Goal: Check status: Verify the current state of an ongoing process or item

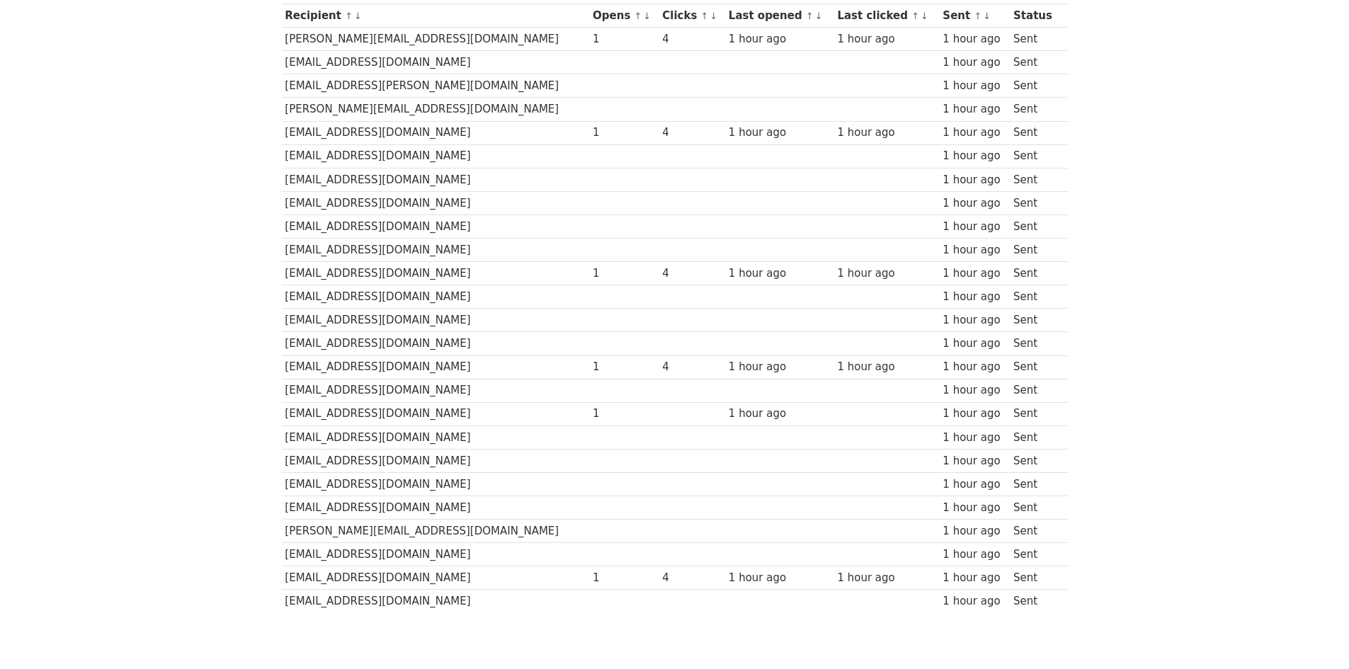
scroll to position [212, 0]
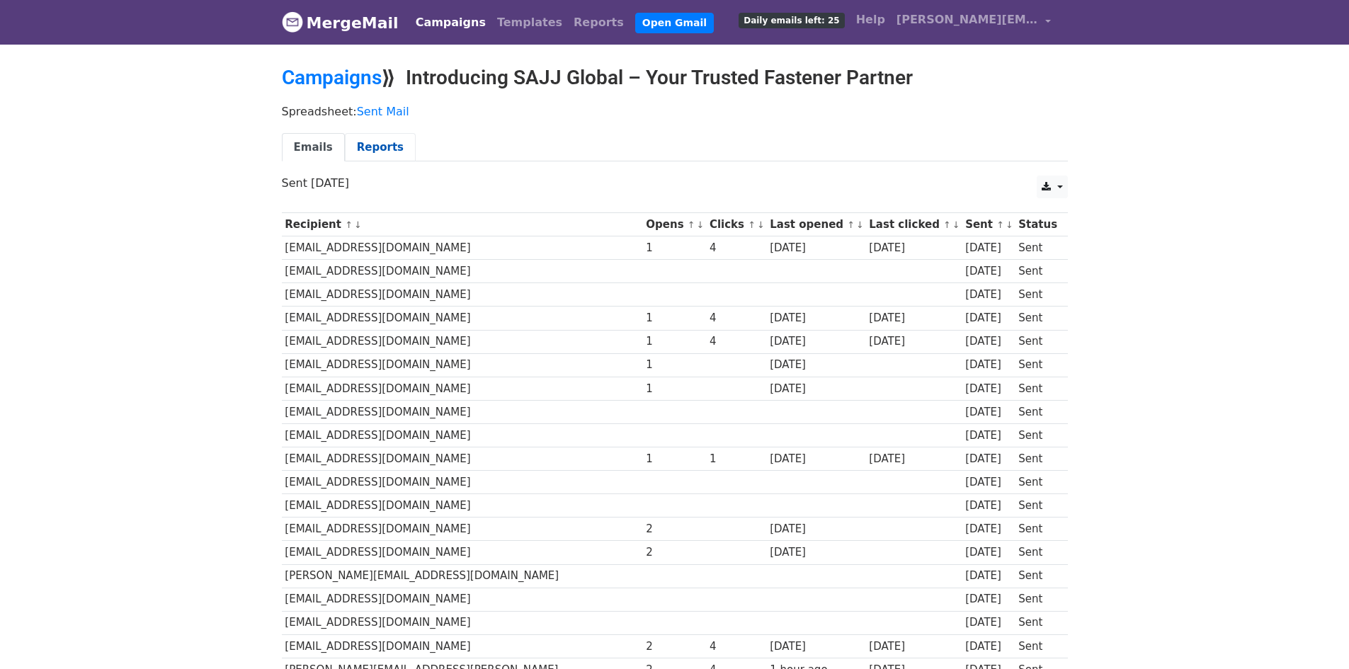
click at [370, 147] on link "Reports" at bounding box center [380, 147] width 71 height 29
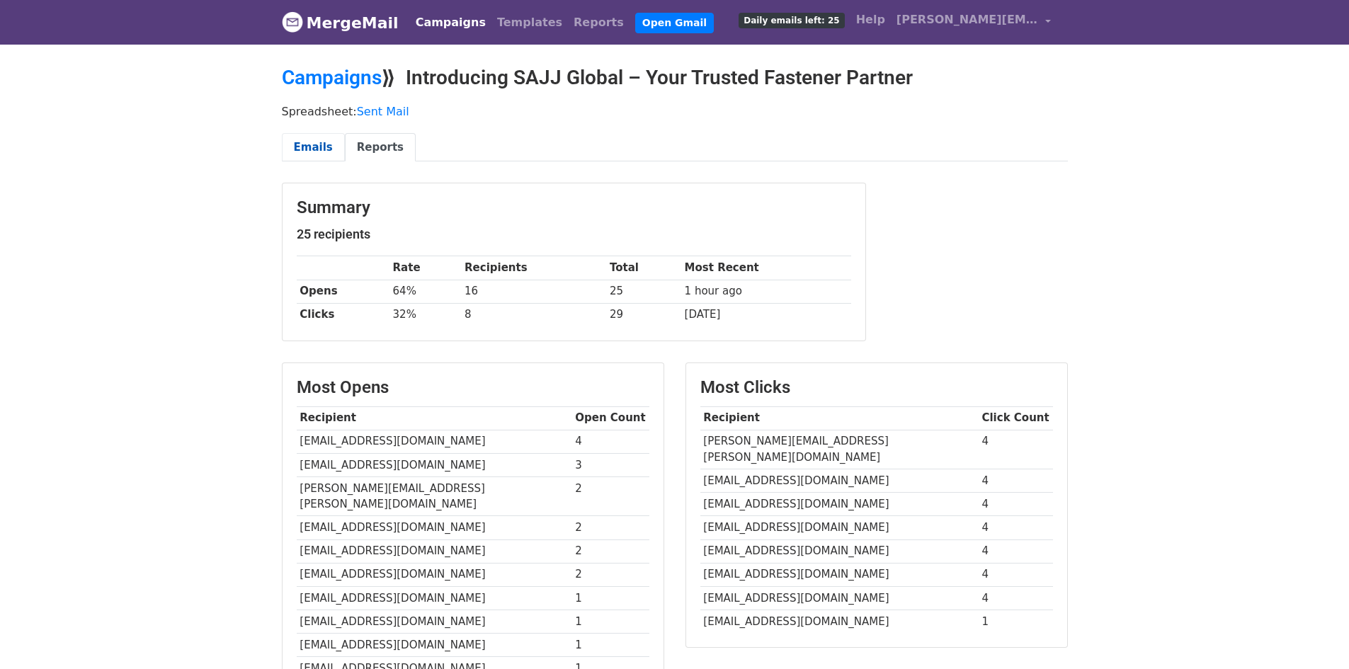
click at [313, 152] on link "Emails" at bounding box center [313, 147] width 63 height 29
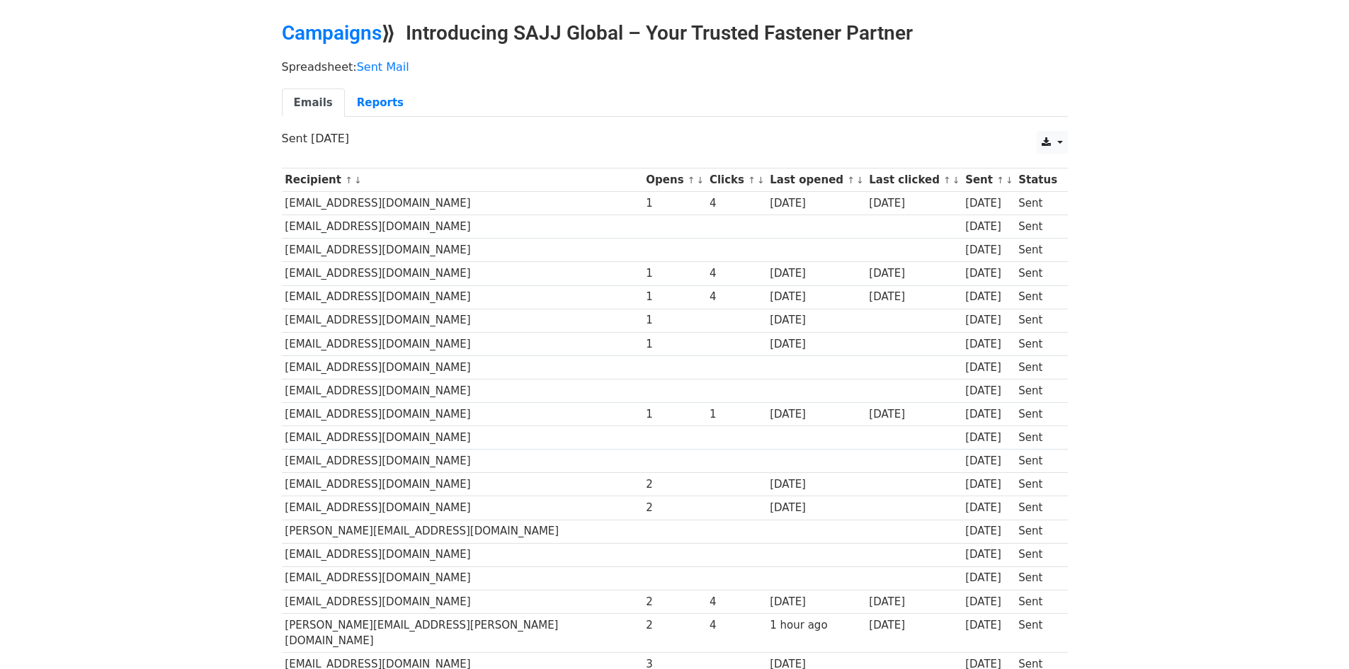
scroll to position [212, 0]
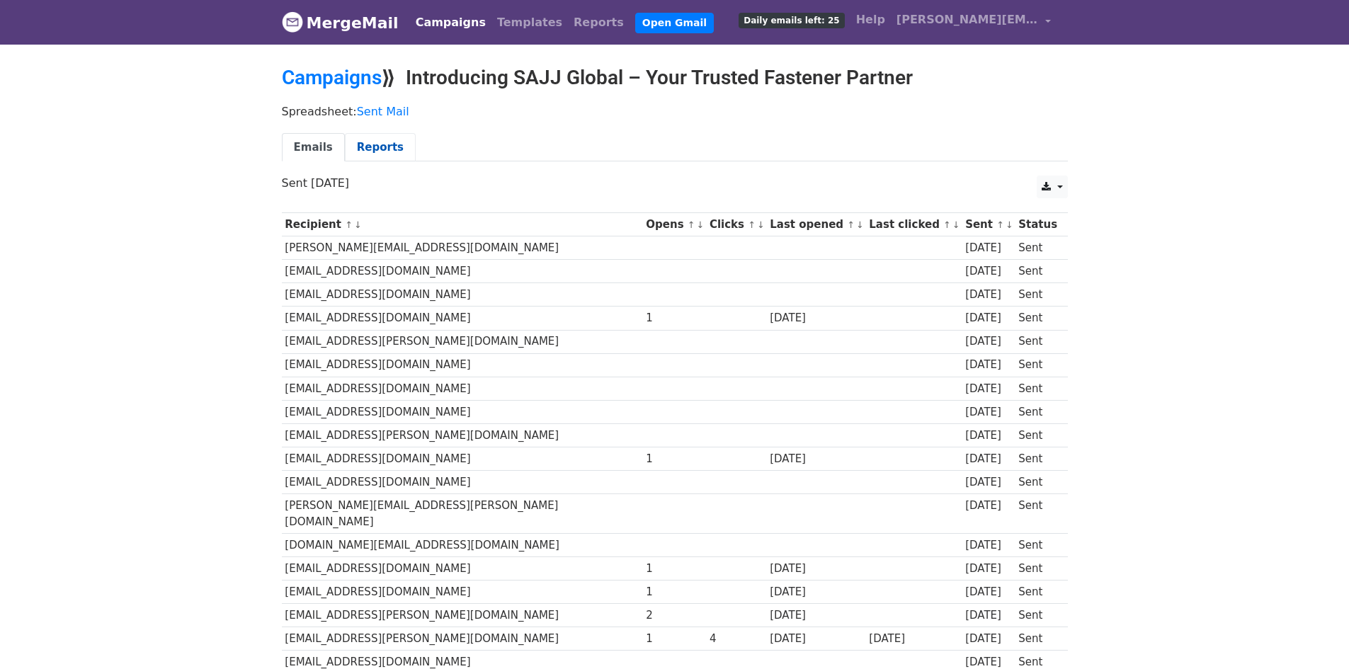
click at [362, 154] on link "Reports" at bounding box center [380, 147] width 71 height 29
click at [367, 150] on link "Reports" at bounding box center [380, 147] width 71 height 29
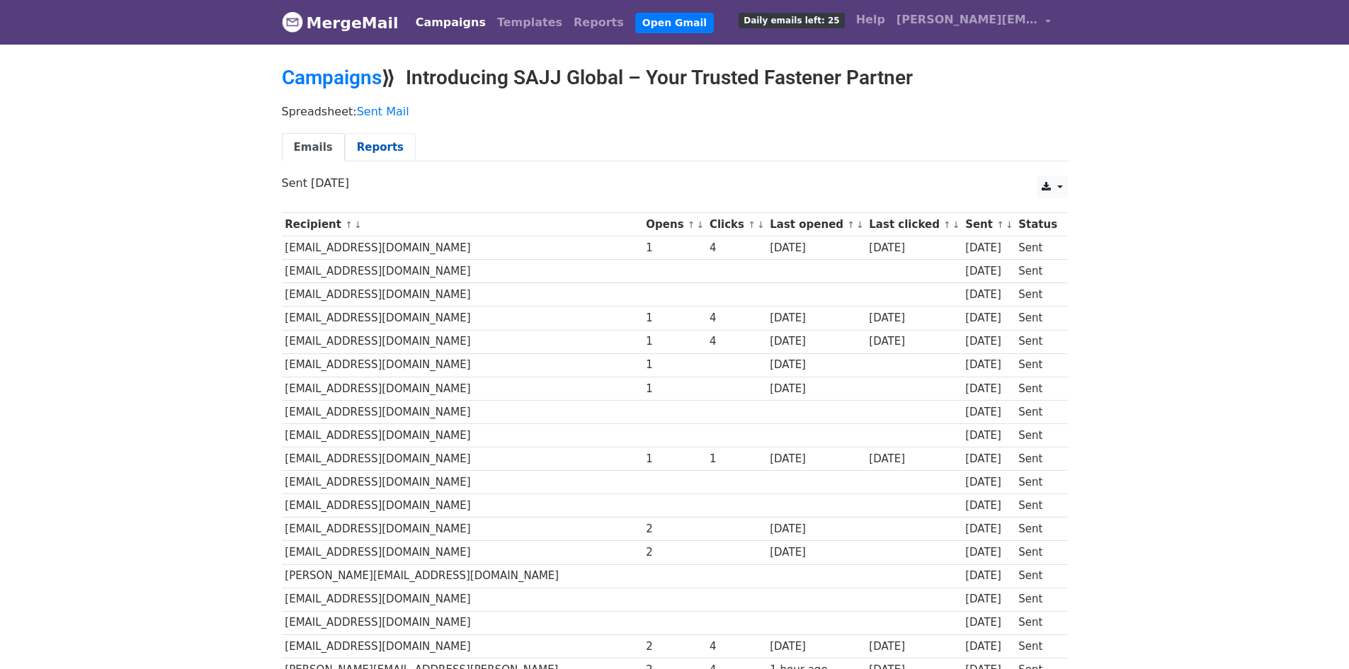
click at [371, 152] on link "Reports" at bounding box center [380, 147] width 71 height 29
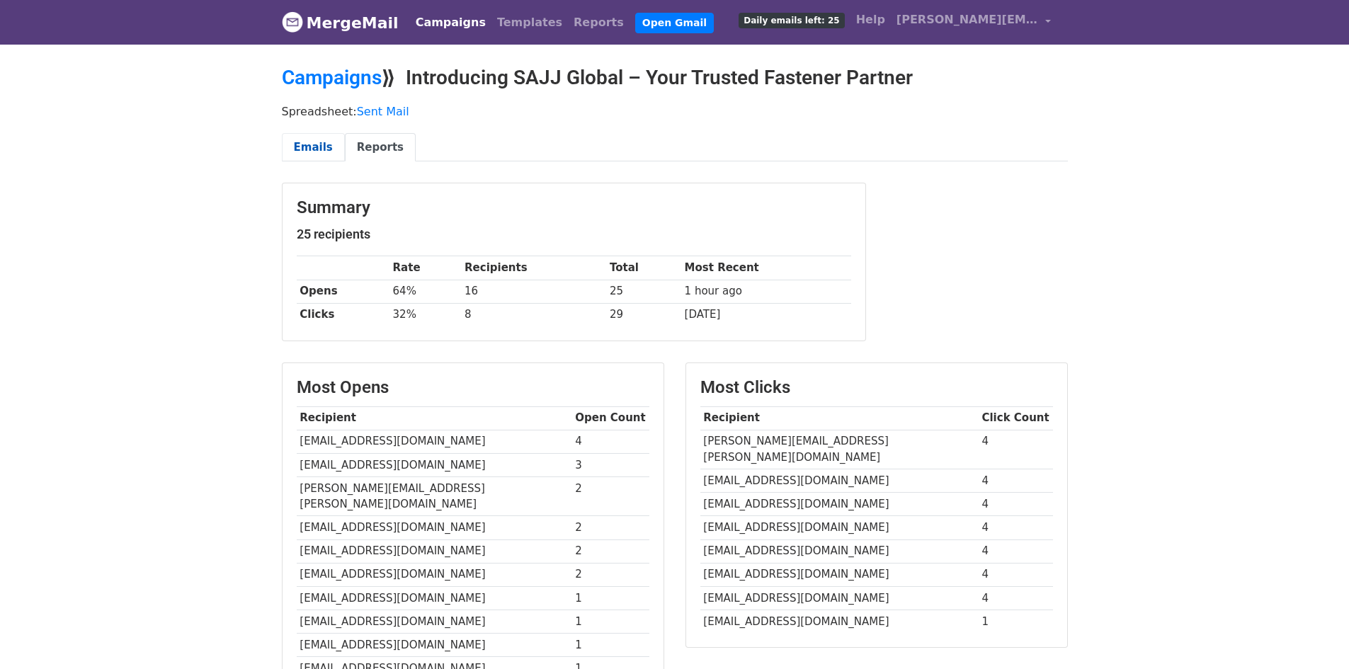
click at [324, 142] on link "Emails" at bounding box center [313, 147] width 63 height 29
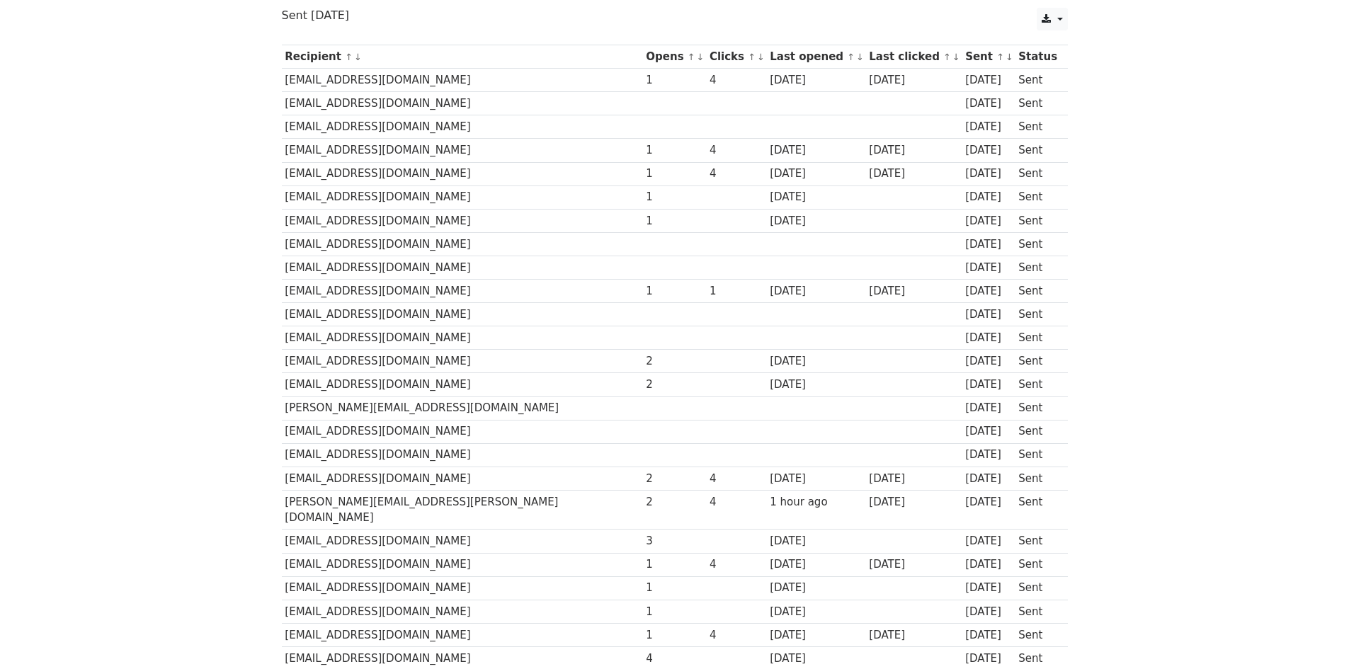
scroll to position [212, 0]
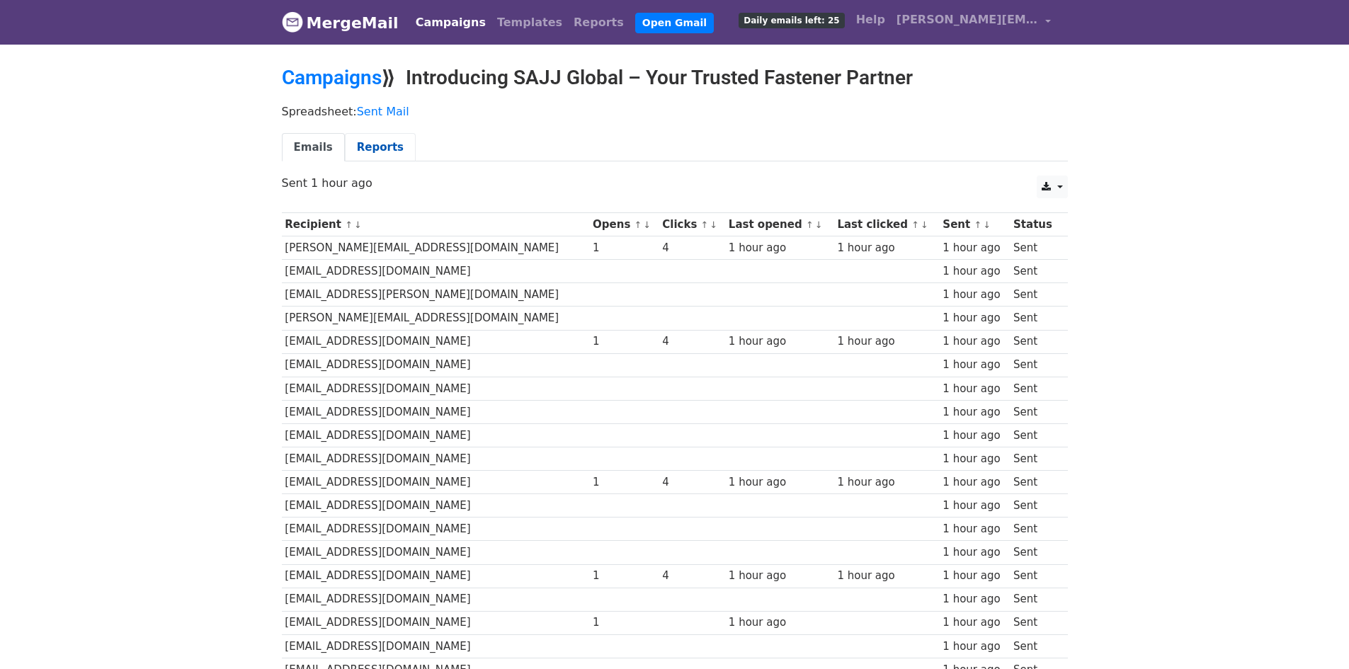
click at [347, 142] on link "Reports" at bounding box center [380, 147] width 71 height 29
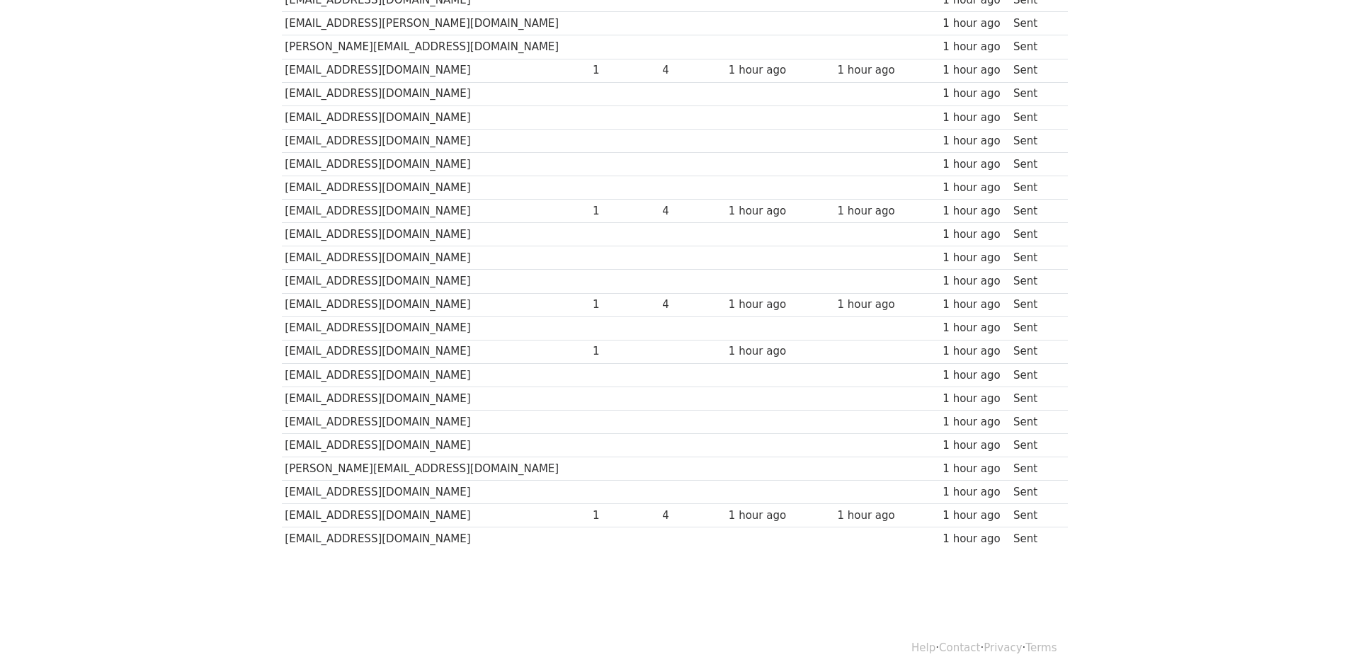
scroll to position [278, 0]
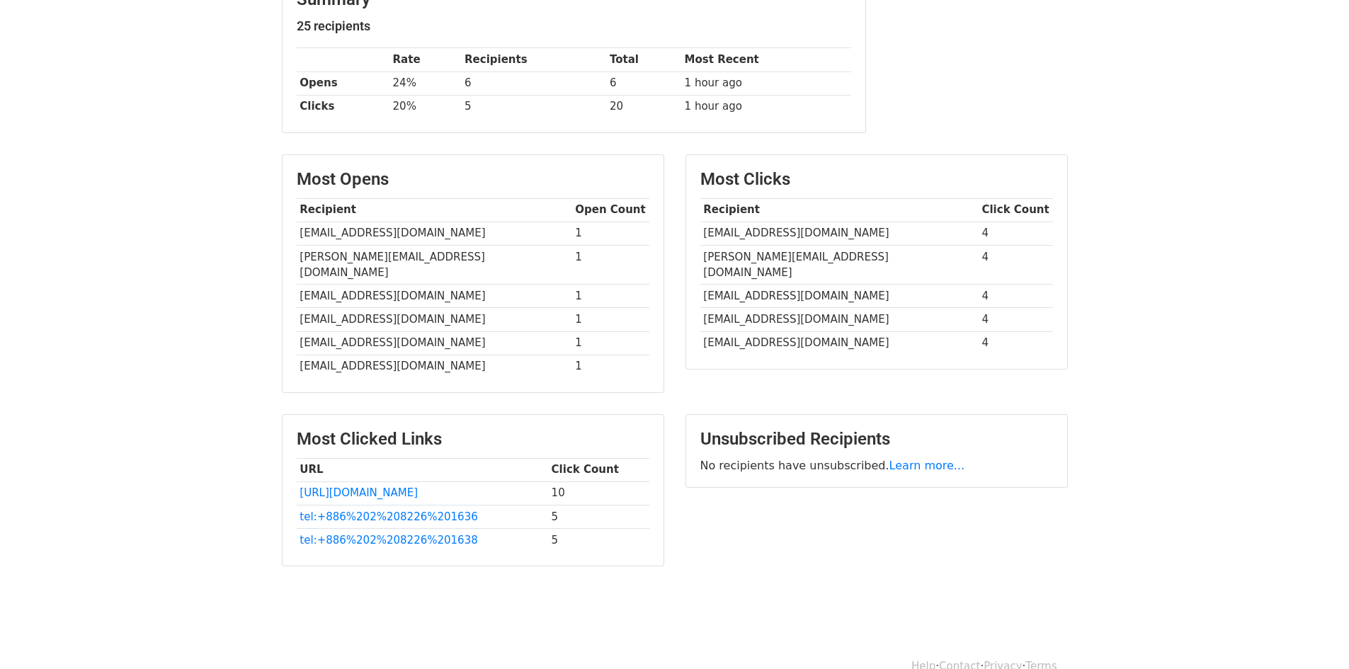
scroll to position [212, 0]
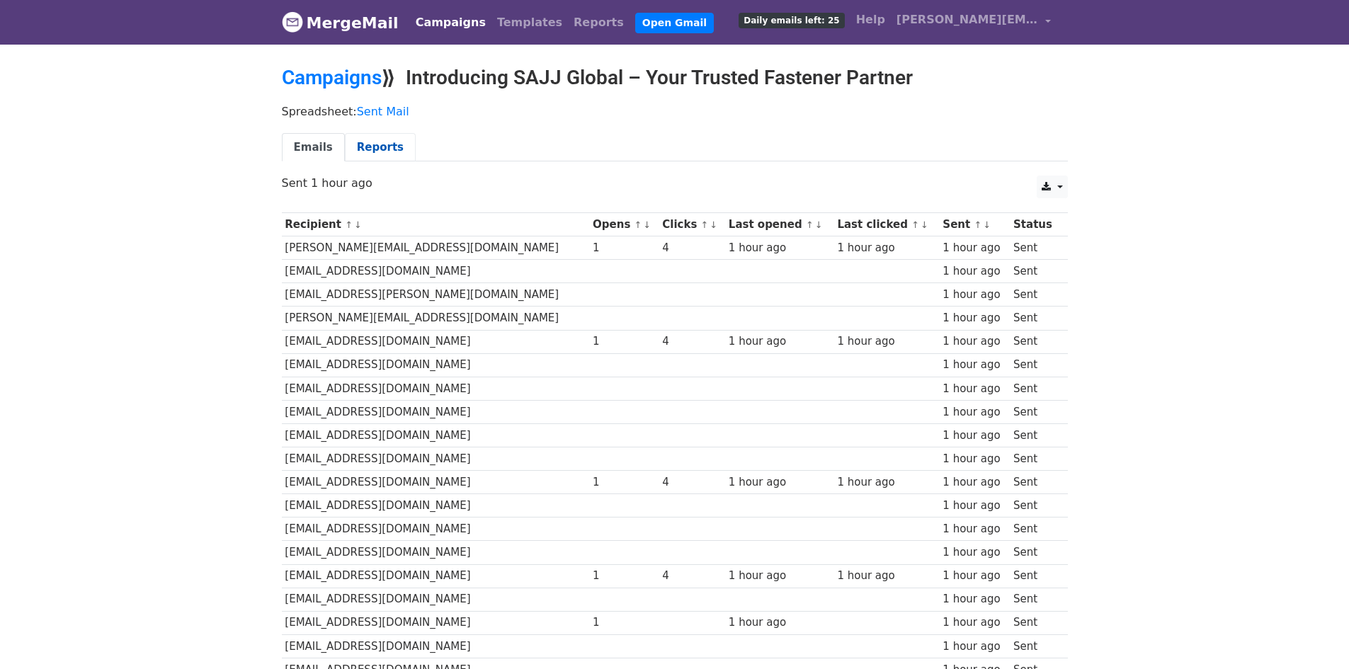
click at [370, 149] on link "Reports" at bounding box center [380, 147] width 71 height 29
